Goal: Download file/media

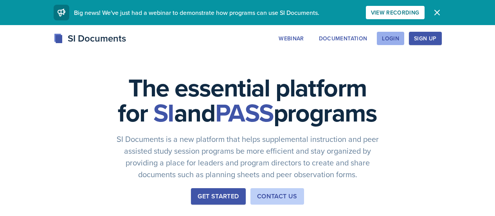
click at [405, 33] on button "Login" at bounding box center [390, 38] width 27 height 13
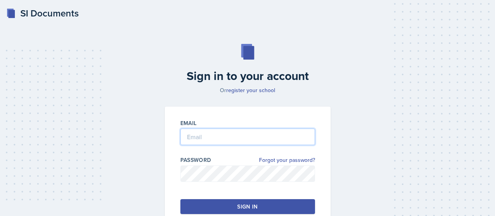
type input "[EMAIL_ADDRESS][DOMAIN_NAME]"
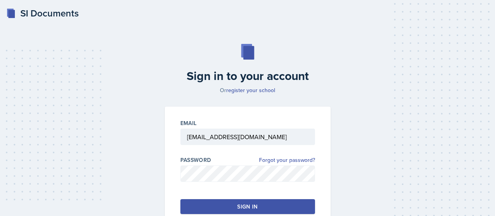
click at [305, 202] on button "Sign in" at bounding box center [248, 206] width 135 height 15
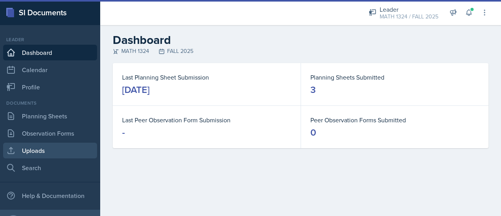
click at [39, 153] on link "Uploads" at bounding box center [50, 151] width 94 height 16
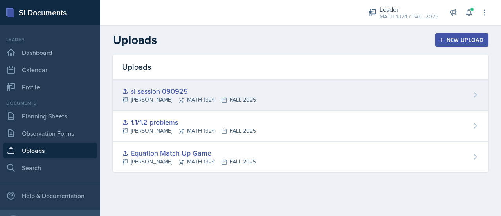
click at [206, 95] on div "si session 090925" at bounding box center [189, 91] width 134 height 11
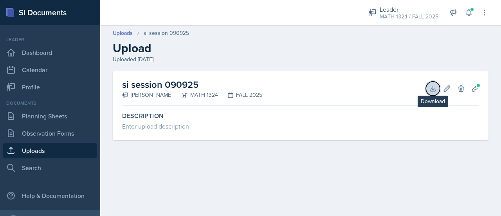
click at [433, 92] on icon at bounding box center [433, 89] width 8 height 8
click at [426, 81] on button "Download" at bounding box center [433, 88] width 14 height 14
